Goal: Check status: Check status

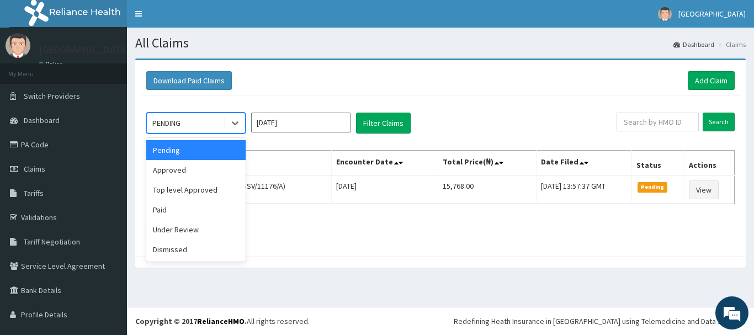
click at [201, 119] on div "PENDING" at bounding box center [185, 123] width 77 height 18
click at [200, 169] on div "Approved" at bounding box center [195, 170] width 99 height 20
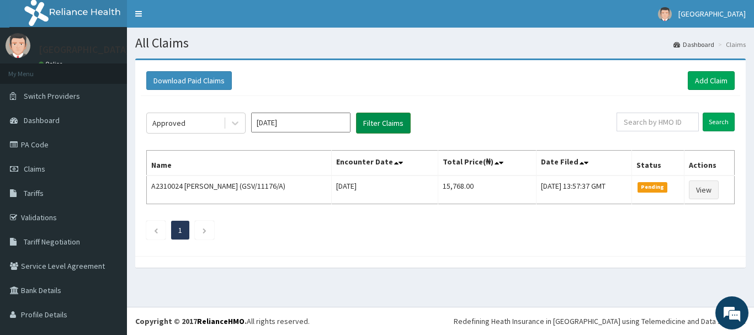
click at [384, 122] on button "Filter Claims" at bounding box center [383, 123] width 55 height 21
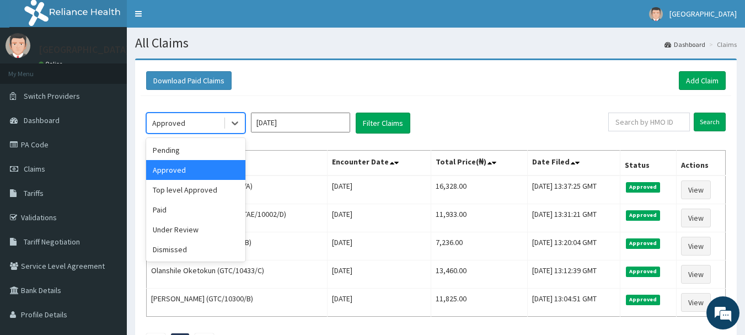
click at [191, 126] on div "Approved" at bounding box center [185, 123] width 77 height 18
click at [195, 152] on div "Pending" at bounding box center [195, 150] width 99 height 20
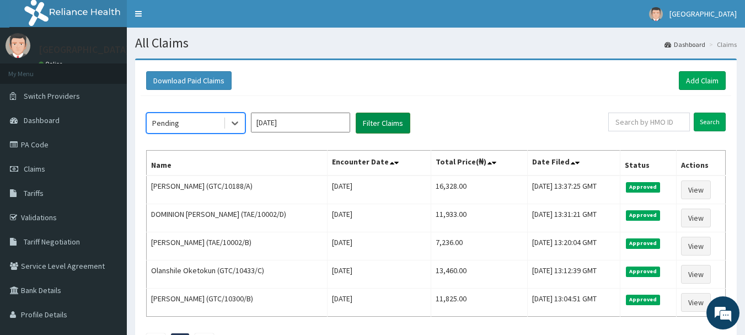
click at [365, 122] on button "Filter Claims" at bounding box center [383, 123] width 55 height 21
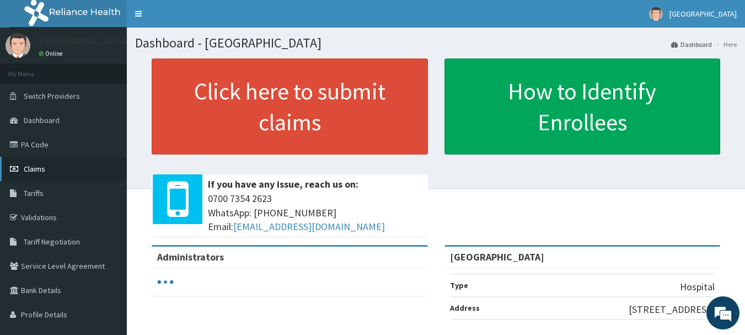
click at [33, 167] on span "Claims" at bounding box center [35, 169] width 22 height 10
click at [48, 174] on link "Claims" at bounding box center [63, 169] width 127 height 24
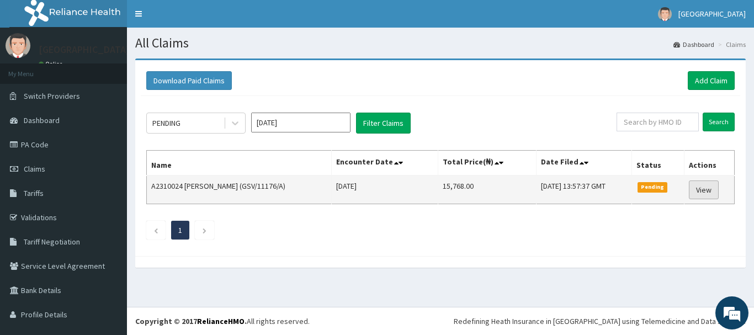
click at [700, 186] on link "View" at bounding box center [703, 189] width 30 height 19
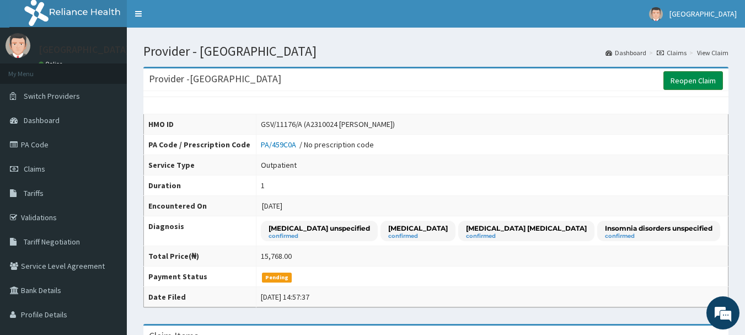
click at [689, 78] on link "Reopen Claim" at bounding box center [694, 80] width 60 height 19
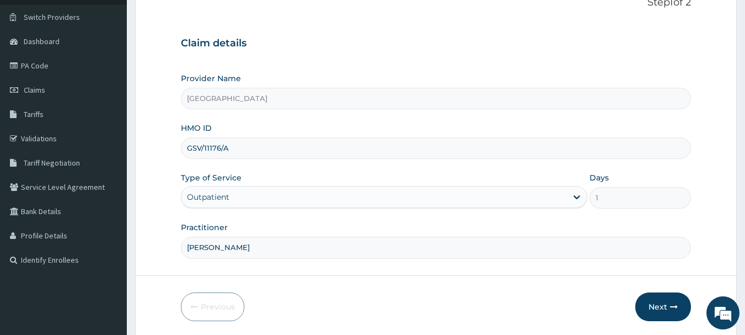
scroll to position [119, 0]
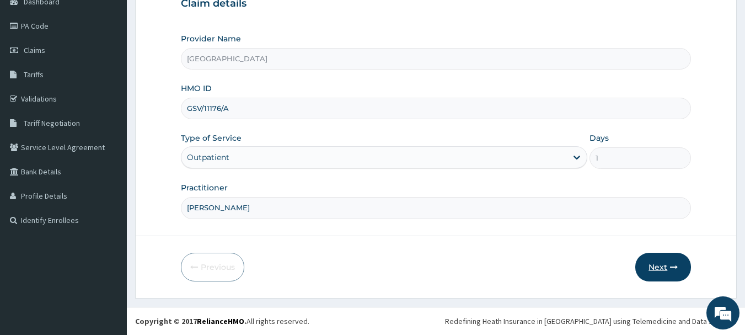
click at [661, 264] on button "Next" at bounding box center [664, 267] width 56 height 29
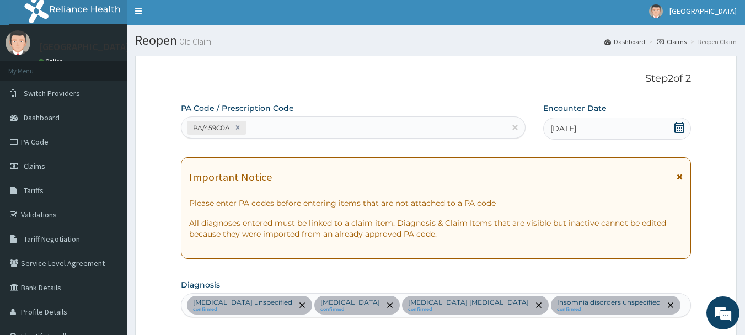
scroll to position [1, 0]
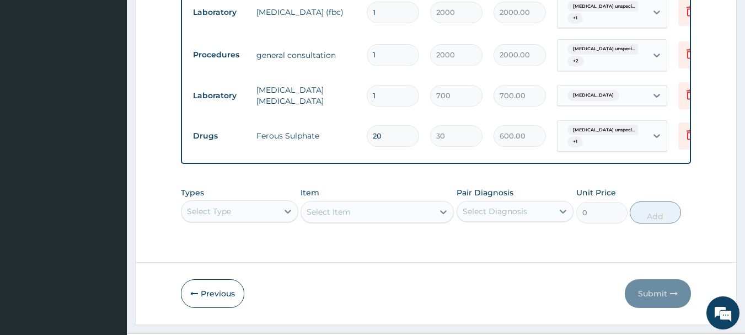
scroll to position [31, 0]
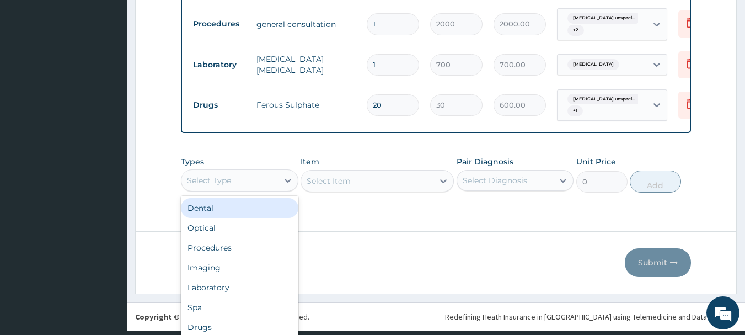
click at [239, 191] on div "option Dental focused, 1 of 10. 10 results available. Use Up and Down to choose…" at bounding box center [240, 180] width 118 height 22
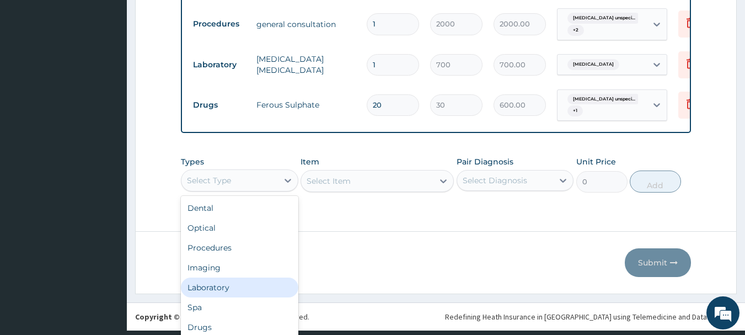
click at [237, 297] on div "Laboratory" at bounding box center [240, 287] width 118 height 20
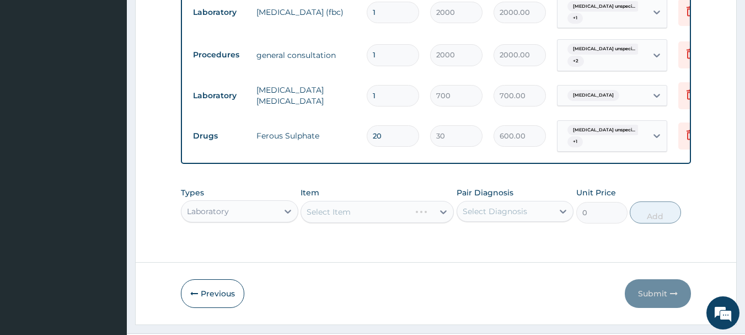
scroll to position [841, 0]
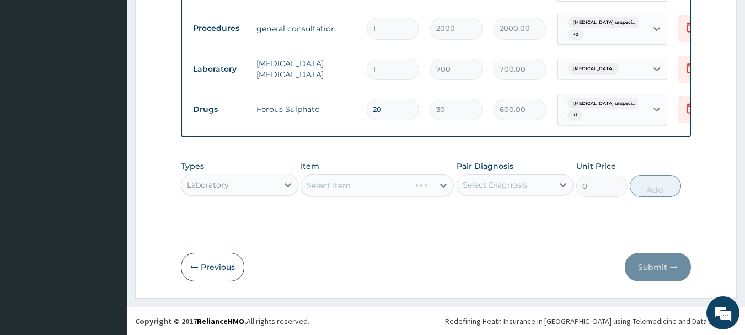
click at [390, 196] on div "Select Item" at bounding box center [377, 185] width 153 height 22
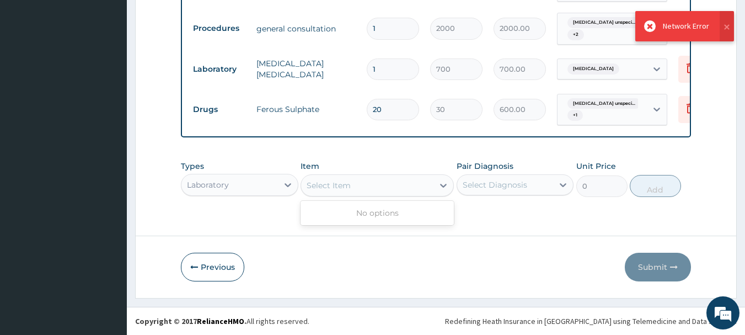
click at [390, 194] on div "Select Item" at bounding box center [367, 186] width 132 height 18
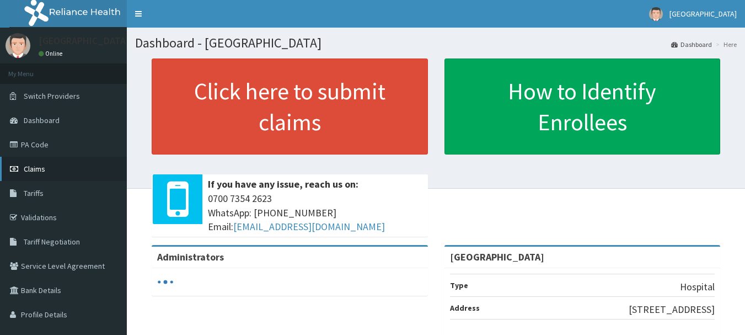
click at [42, 167] on span "Claims" at bounding box center [35, 169] width 22 height 10
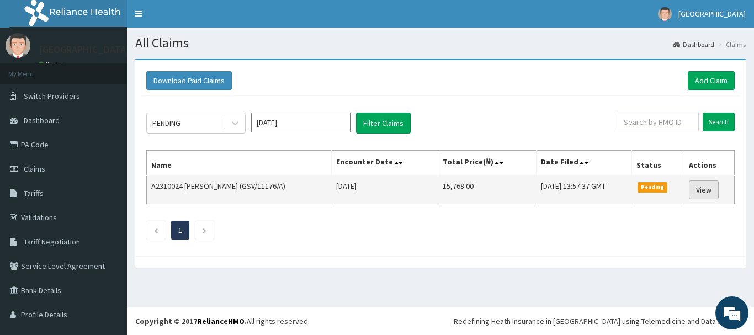
click at [704, 189] on link "View" at bounding box center [703, 189] width 30 height 19
click at [702, 189] on link "View" at bounding box center [703, 189] width 30 height 19
click at [703, 190] on link "View" at bounding box center [703, 189] width 30 height 19
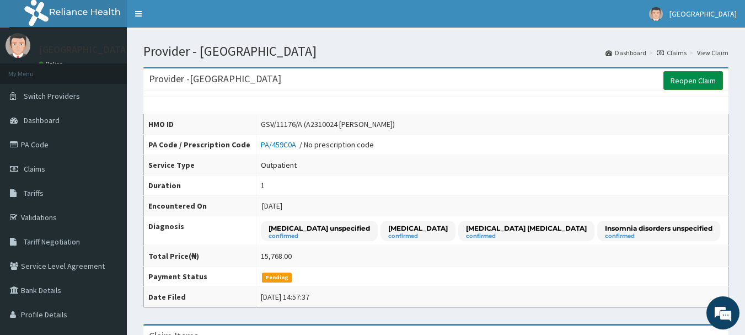
click at [702, 79] on link "Reopen Claim" at bounding box center [694, 80] width 60 height 19
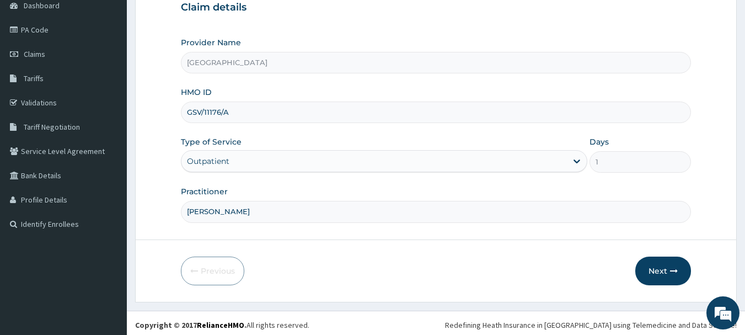
scroll to position [119, 0]
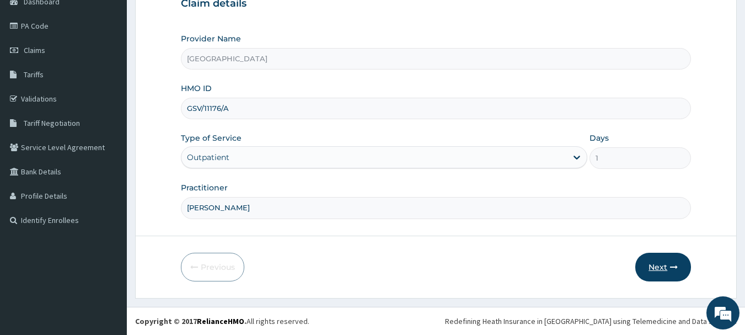
click at [655, 268] on button "Next" at bounding box center [664, 267] width 56 height 29
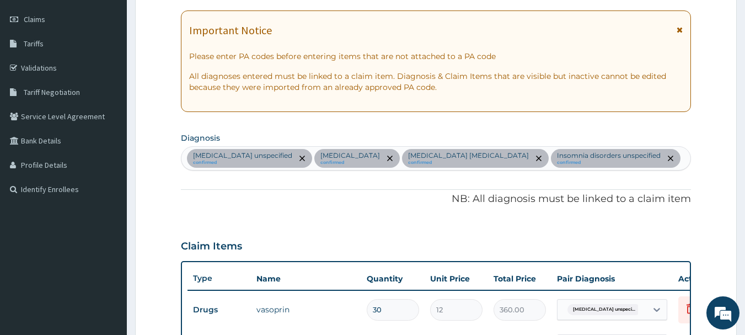
scroll to position [137, 0]
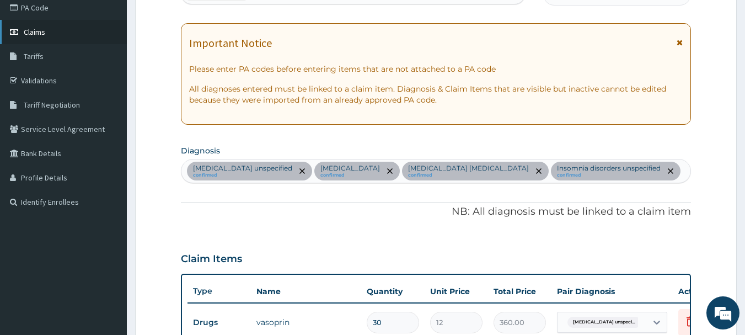
click at [31, 29] on span "Claims" at bounding box center [35, 32] width 22 height 10
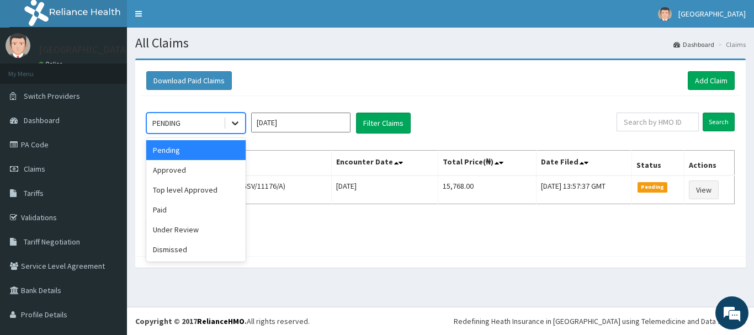
click at [232, 121] on icon at bounding box center [234, 123] width 11 height 11
click at [158, 182] on div "Top level Approved" at bounding box center [195, 190] width 99 height 20
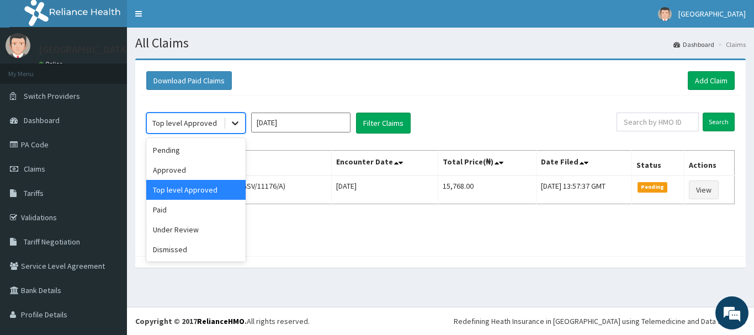
click at [230, 122] on icon at bounding box center [234, 123] width 11 height 11
click at [195, 169] on div "Approved" at bounding box center [195, 170] width 99 height 20
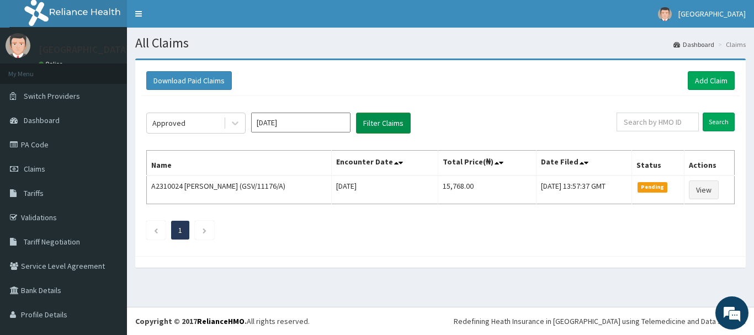
click at [377, 121] on button "Filter Claims" at bounding box center [383, 123] width 55 height 21
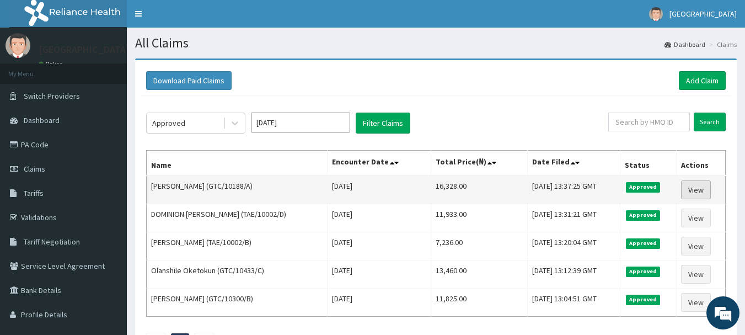
click at [697, 190] on link "View" at bounding box center [696, 189] width 30 height 19
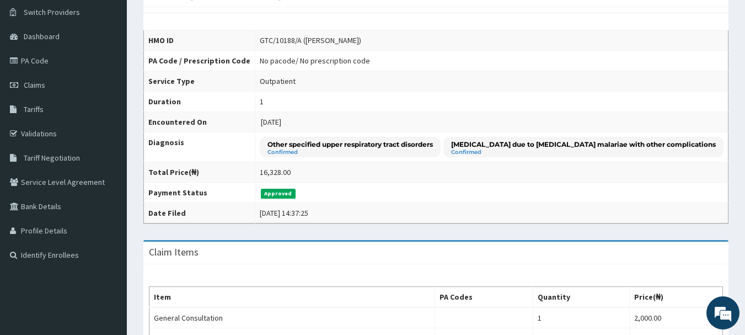
scroll to position [30, 0]
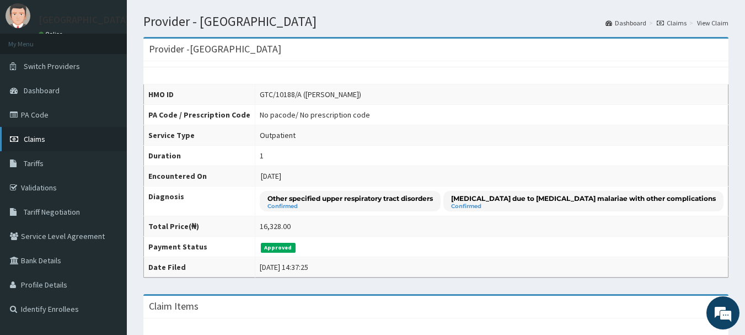
click at [37, 136] on span "Claims" at bounding box center [35, 139] width 22 height 10
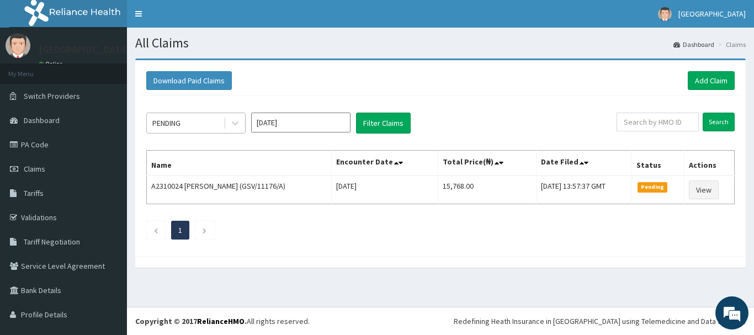
click at [194, 127] on div "PENDING" at bounding box center [185, 123] width 77 height 18
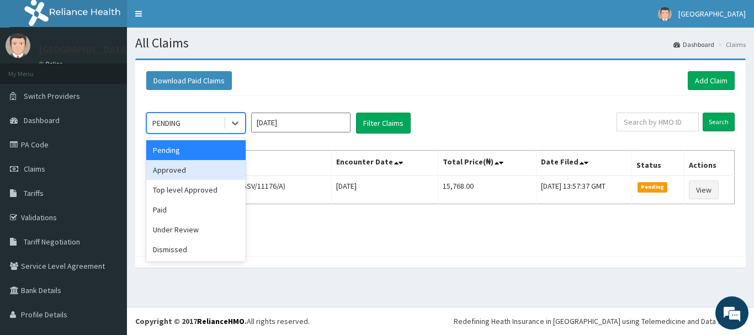
click at [181, 175] on div "Approved" at bounding box center [195, 170] width 99 height 20
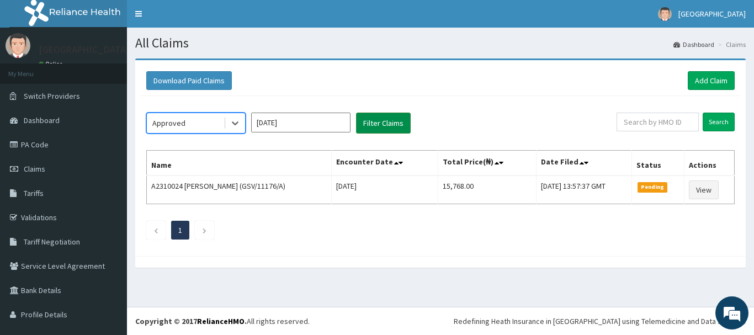
click at [383, 125] on button "Filter Claims" at bounding box center [383, 123] width 55 height 21
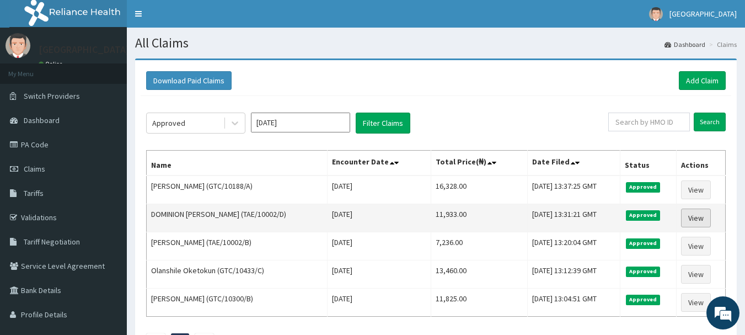
click at [696, 222] on link "View" at bounding box center [696, 218] width 30 height 19
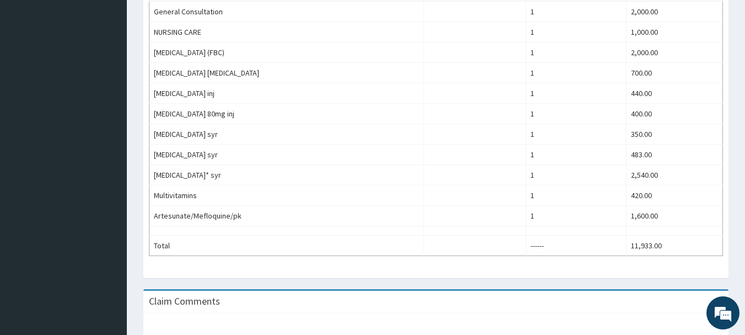
drag, startPoint x: 749, startPoint y: 126, endPoint x: 749, endPoint y: 265, distance: 139.0
click at [745, 272] on html "R EL Toggle navigation Ona Ara Hospital Ona Ara Hospital - onaarahospitalib@gma…" at bounding box center [372, 28] width 745 height 836
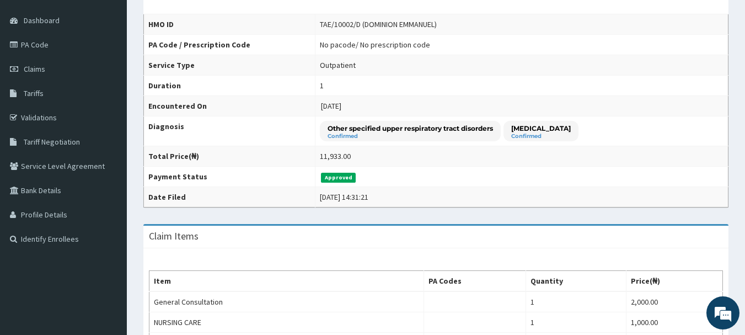
scroll to position [94, 0]
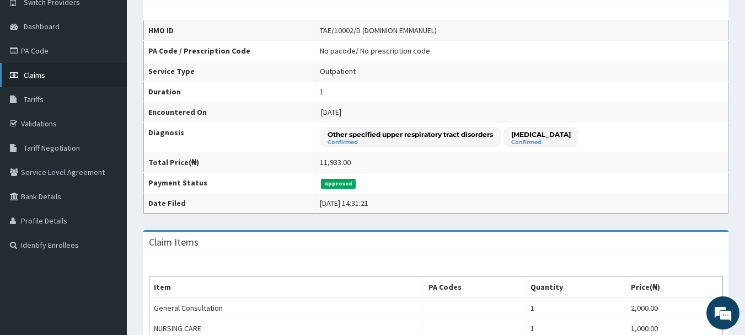
click at [42, 75] on span "Claims" at bounding box center [35, 75] width 22 height 10
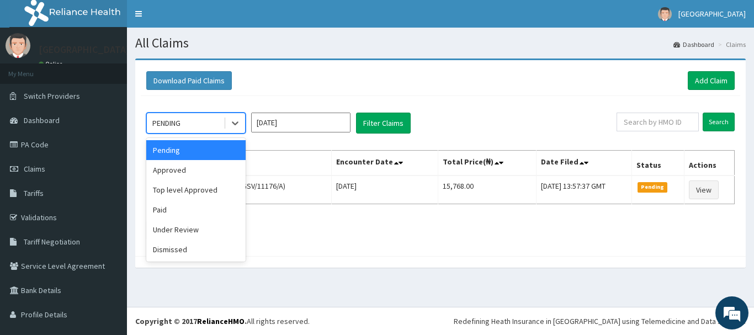
click at [177, 119] on div "PENDING" at bounding box center [166, 123] width 28 height 11
click at [182, 173] on div "Approved" at bounding box center [195, 170] width 99 height 20
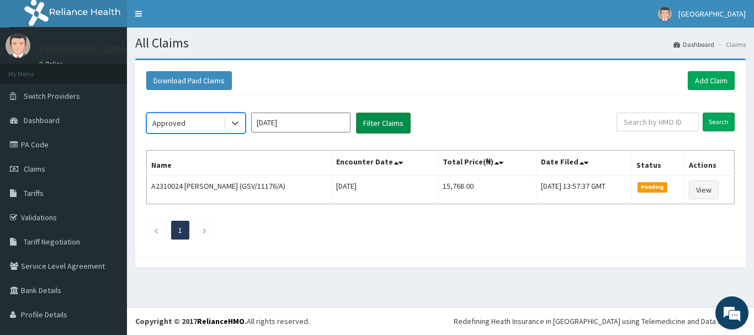
click at [385, 121] on button "Filter Claims" at bounding box center [383, 123] width 55 height 21
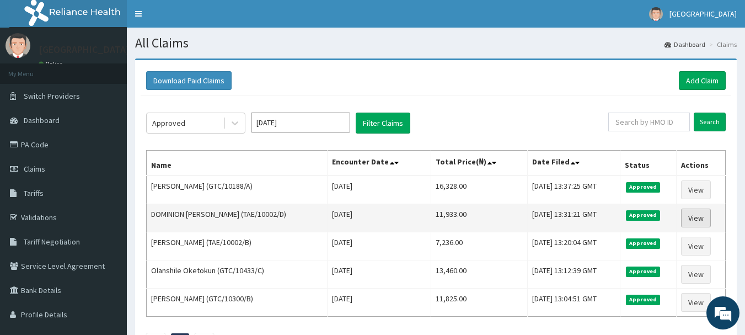
click at [694, 220] on link "View" at bounding box center [696, 218] width 30 height 19
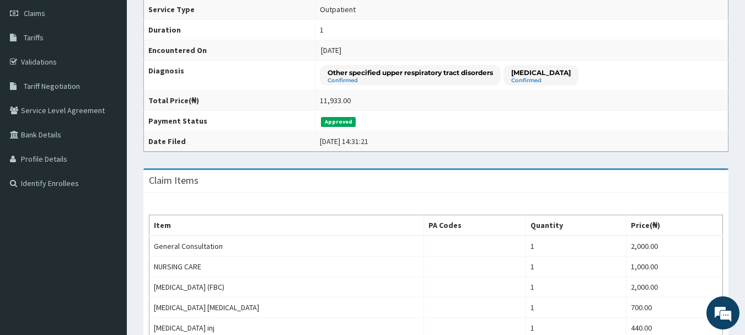
scroll to position [92, 0]
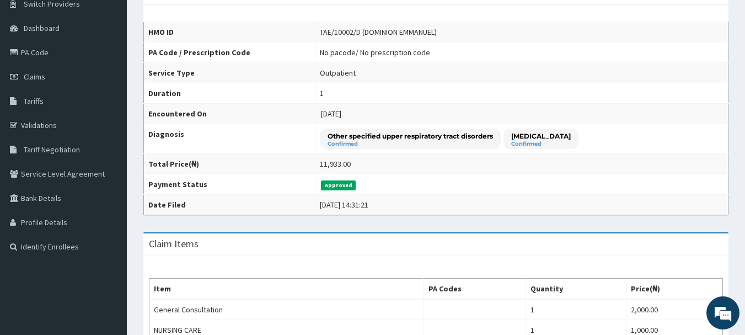
click at [733, 119] on div "Provider - Ona Ara Hospital HMO ID TAE/10002/D (DOMINION EMMANUEL) PA Code / Pr…" at bounding box center [436, 341] width 618 height 750
drag, startPoint x: 732, startPoint y: 113, endPoint x: 698, endPoint y: 75, distance: 50.8
click at [29, 77] on span "Claims" at bounding box center [35, 77] width 22 height 10
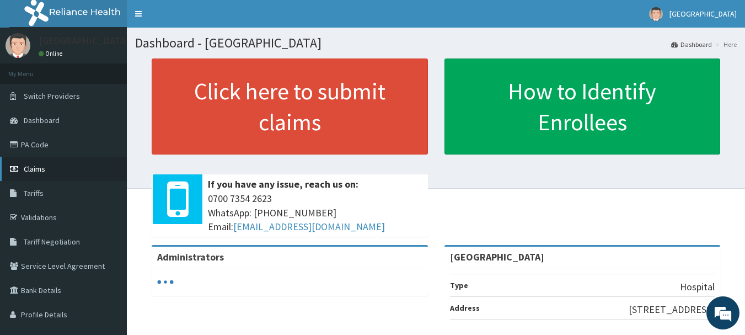
click at [30, 165] on span "Claims" at bounding box center [35, 169] width 22 height 10
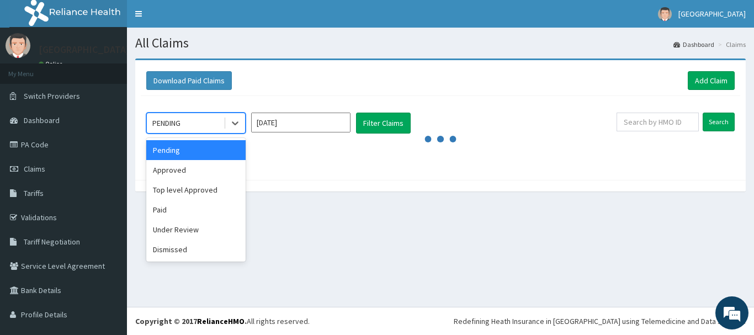
click at [200, 126] on div "PENDING" at bounding box center [185, 123] width 77 height 18
drag, startPoint x: 185, startPoint y: 172, endPoint x: 194, endPoint y: 167, distance: 9.9
click at [185, 172] on div "Approved" at bounding box center [195, 170] width 99 height 20
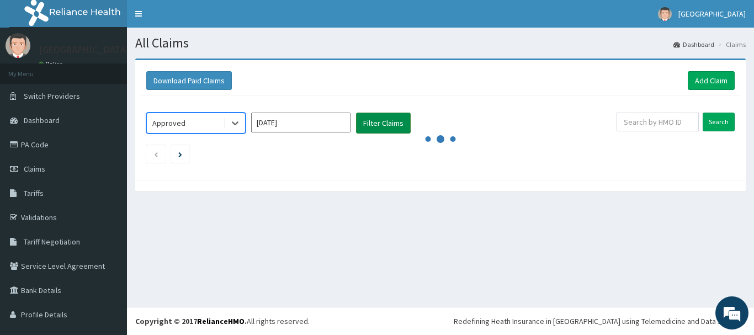
click at [376, 122] on button "Filter Claims" at bounding box center [383, 123] width 55 height 21
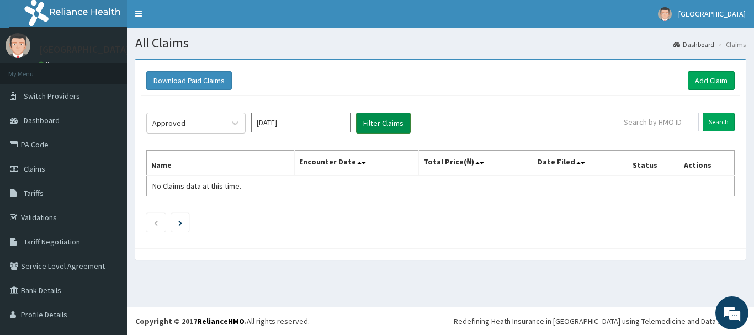
click at [373, 124] on button "Filter Claims" at bounding box center [383, 123] width 55 height 21
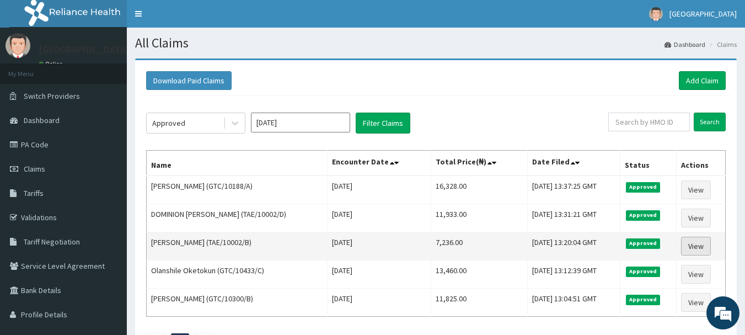
click at [701, 243] on link "View" at bounding box center [696, 246] width 30 height 19
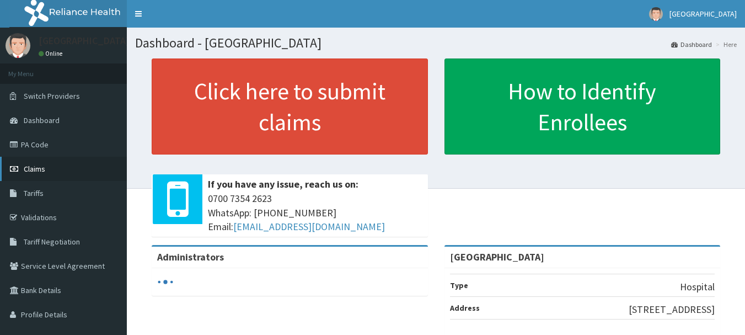
click at [40, 166] on span "Claims" at bounding box center [35, 169] width 22 height 10
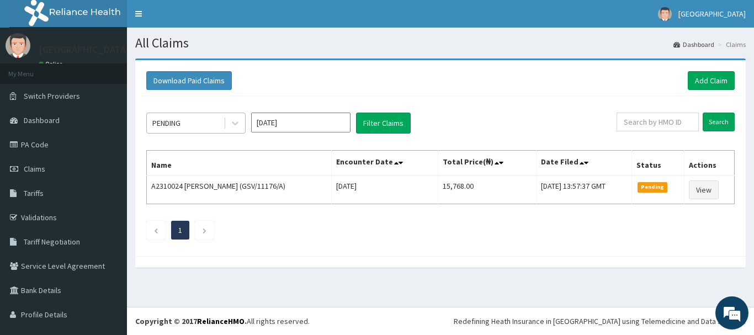
click at [169, 126] on div "PENDING" at bounding box center [166, 123] width 28 height 11
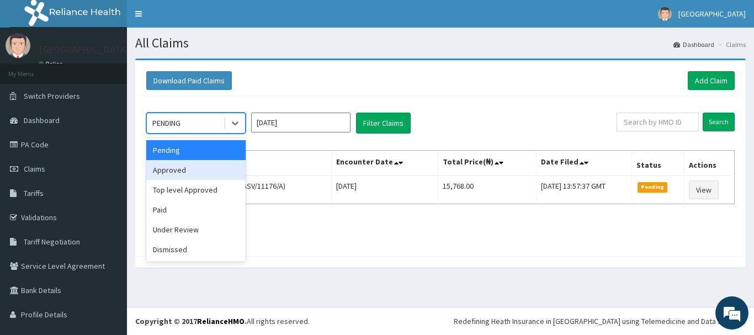
click at [168, 171] on div "Approved" at bounding box center [195, 170] width 99 height 20
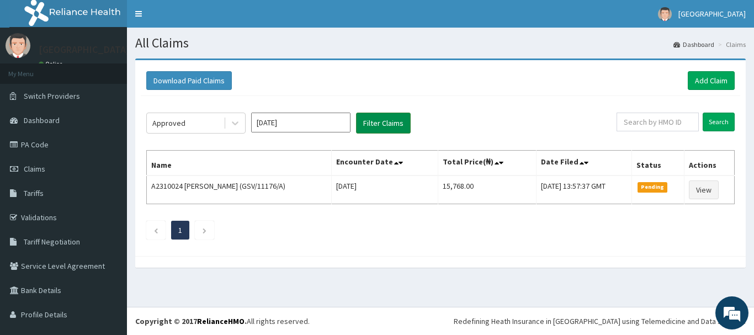
click at [392, 121] on button "Filter Claims" at bounding box center [383, 123] width 55 height 21
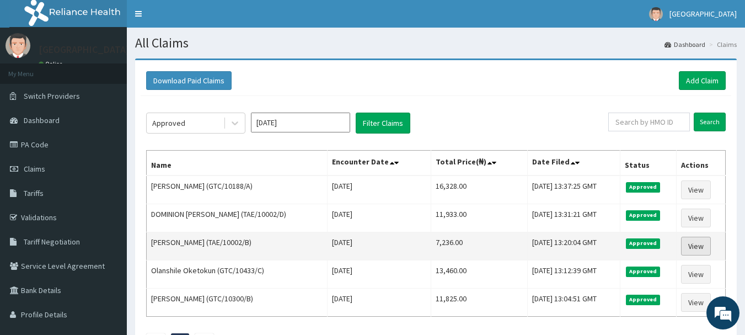
click at [688, 250] on link "View" at bounding box center [696, 246] width 30 height 19
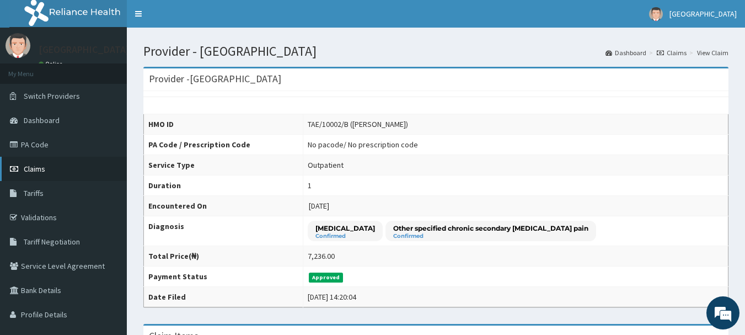
click at [24, 170] on span "Claims" at bounding box center [35, 169] width 22 height 10
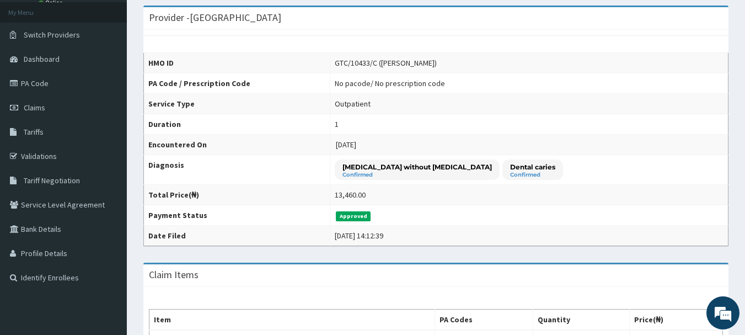
scroll to position [52, 0]
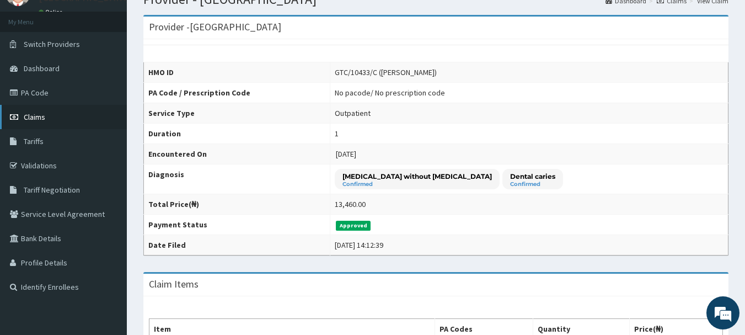
click at [36, 118] on span "Claims" at bounding box center [35, 117] width 22 height 10
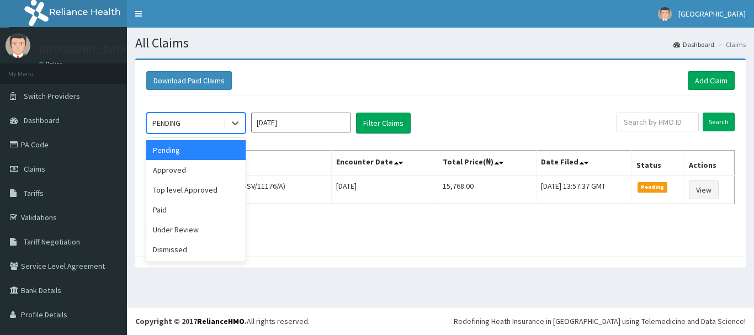
click at [199, 123] on div "PENDING" at bounding box center [185, 123] width 77 height 18
click at [167, 163] on div "Approved" at bounding box center [195, 170] width 99 height 20
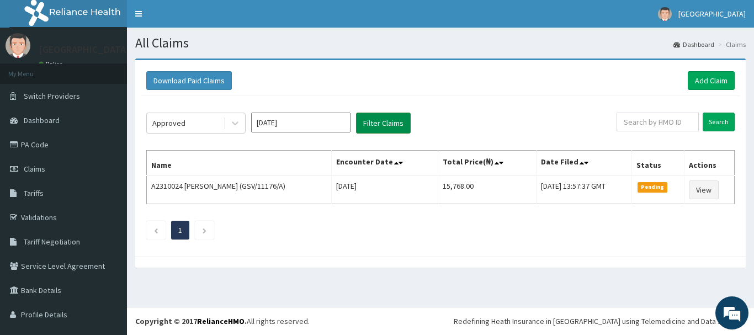
click at [389, 121] on button "Filter Claims" at bounding box center [383, 123] width 55 height 21
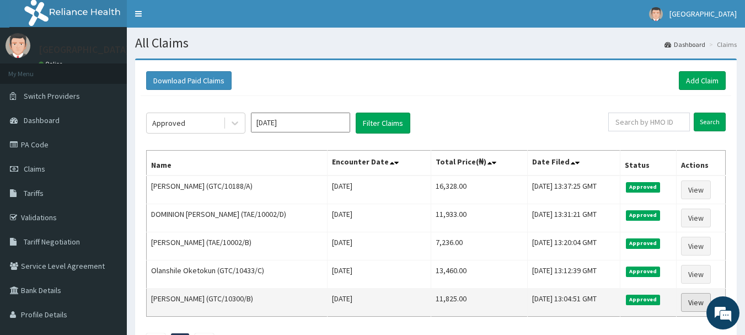
click at [694, 301] on link "View" at bounding box center [696, 302] width 30 height 19
